Goal: Register for event/course

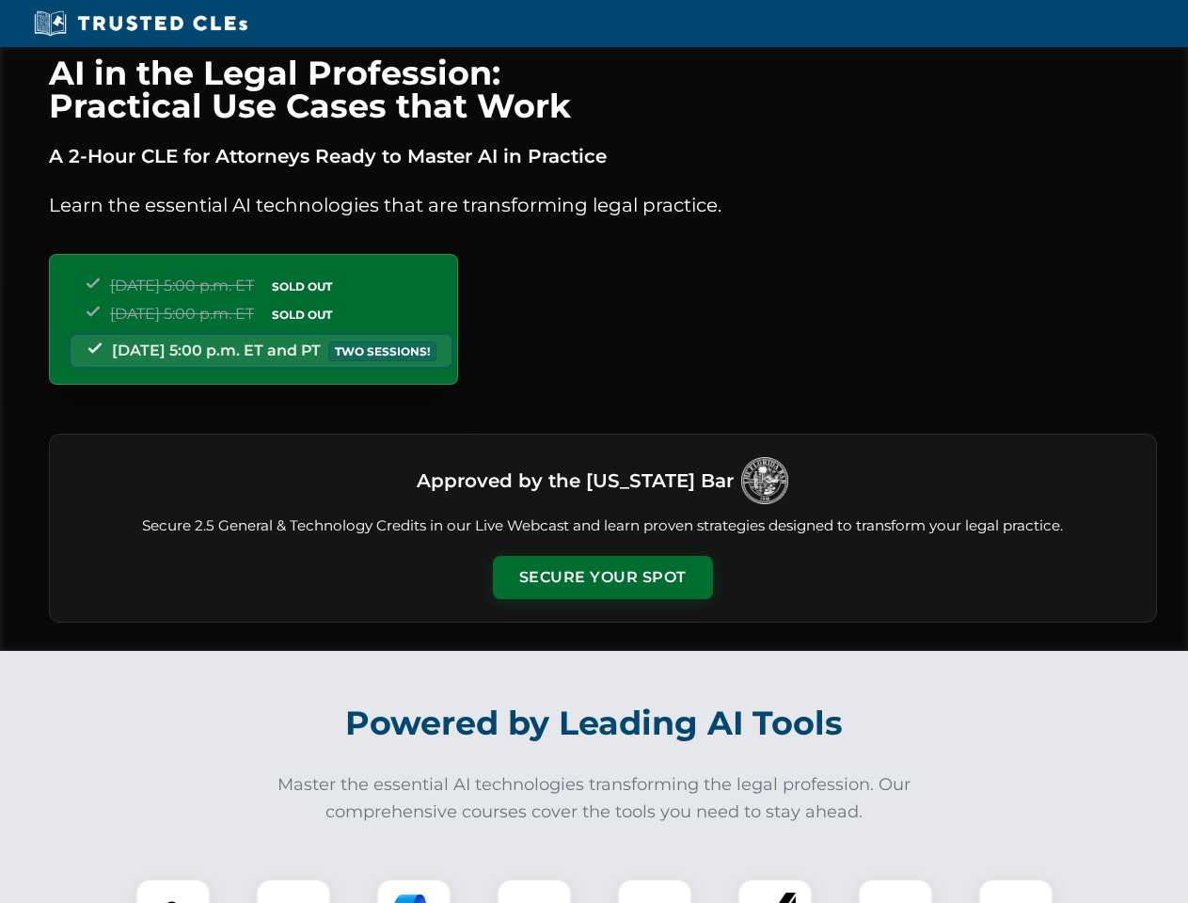
click at [602, 577] on button "Secure Your Spot" at bounding box center [603, 577] width 220 height 43
click at [173, 891] on img at bounding box center [173, 916] width 55 height 55
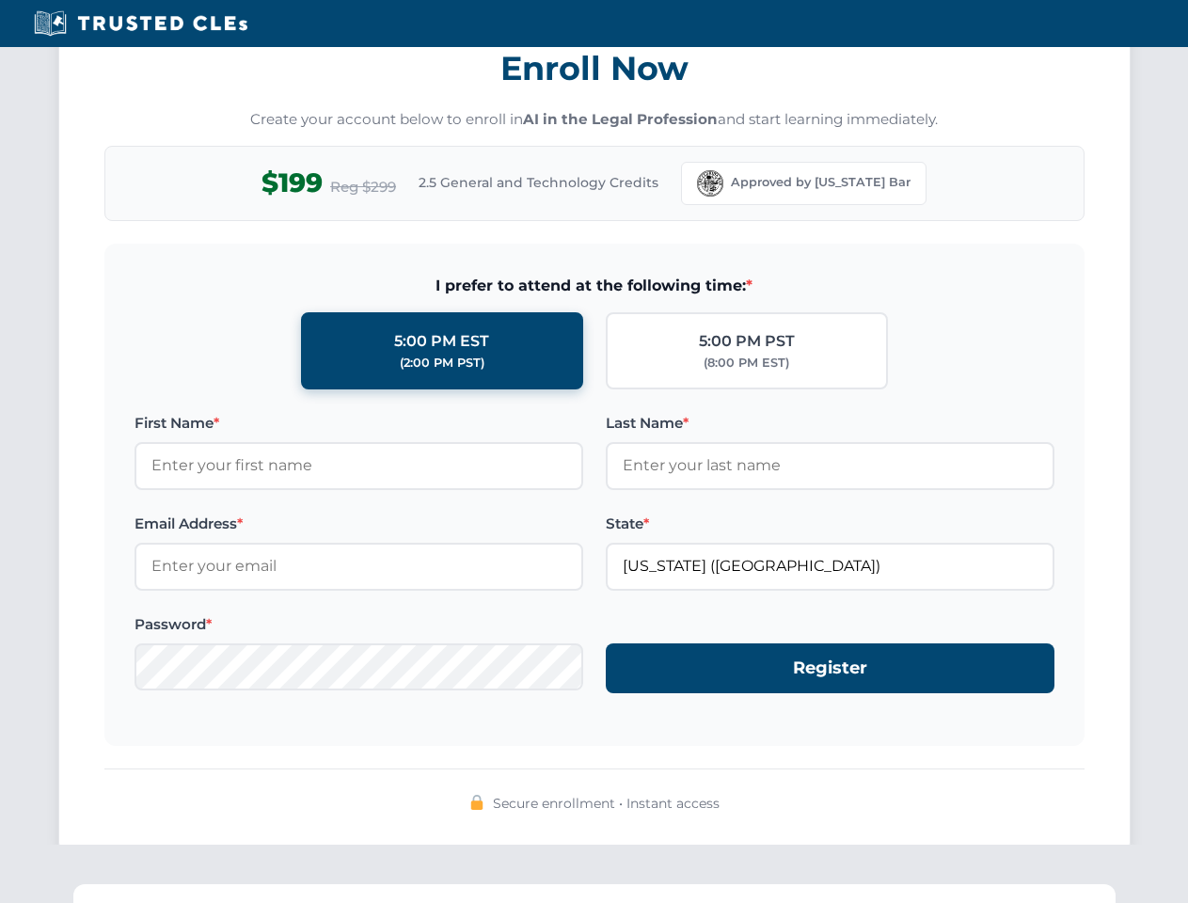
scroll to position [1846, 0]
